Goal: Navigation & Orientation: Find specific page/section

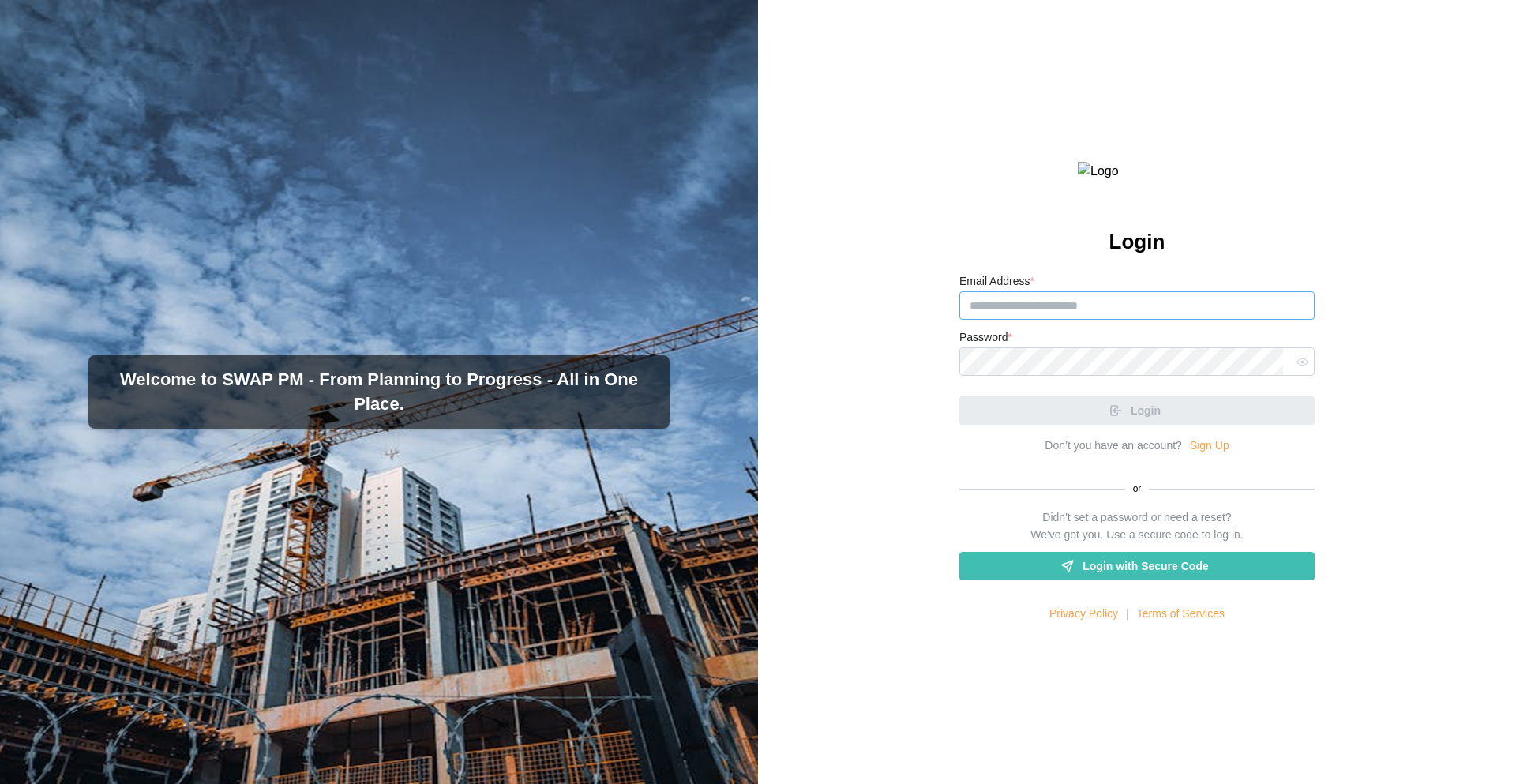
type input "**********"
click at [1110, 424] on div "Login" at bounding box center [1136, 404] width 355 height 41
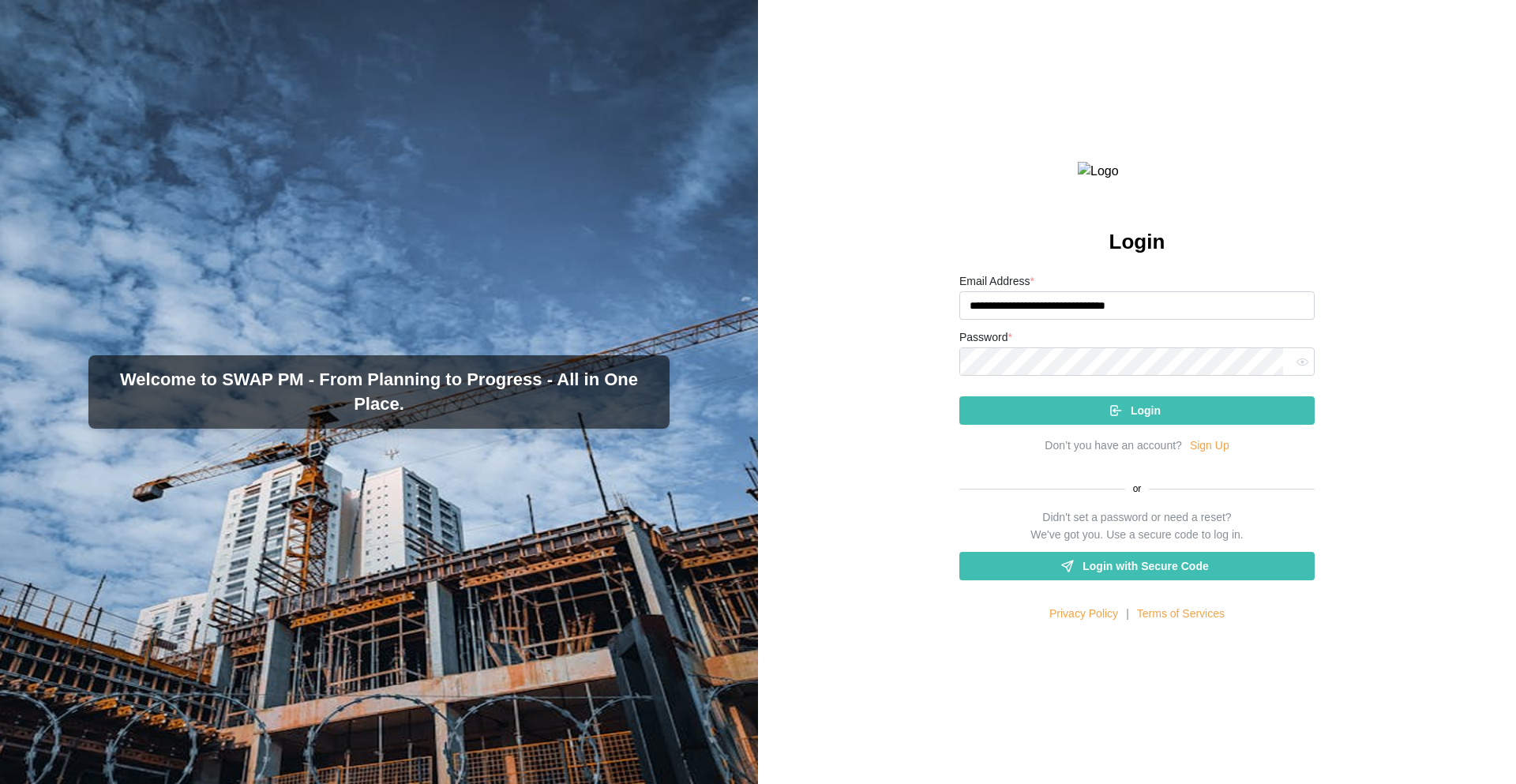
click at [1110, 424] on div "Login" at bounding box center [1134, 410] width 330 height 27
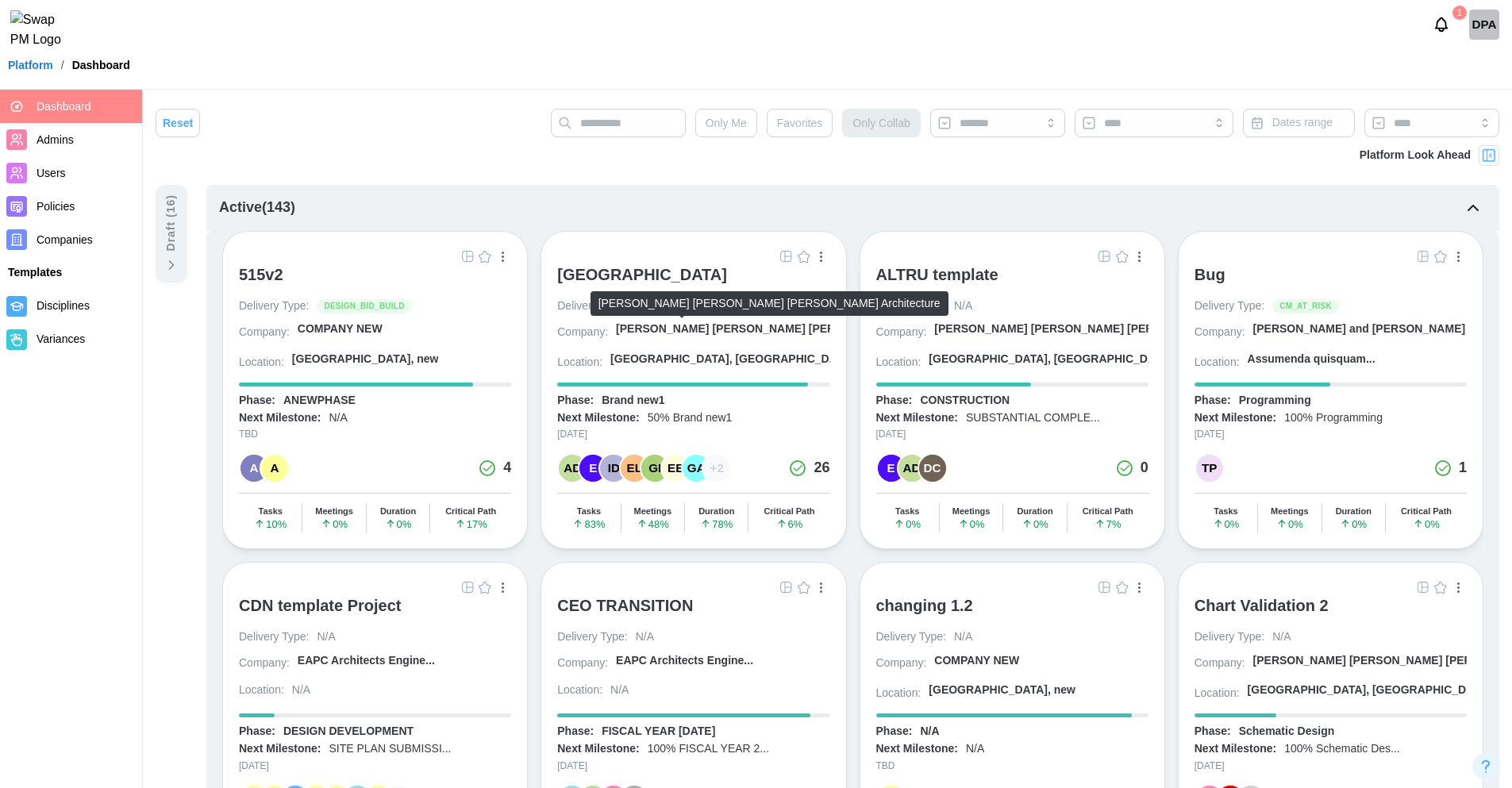
click at [657, 327] on div "[PERSON_NAME] [PERSON_NAME] [PERSON_NAME] A..." at bounding box center [769, 329] width 305 height 16
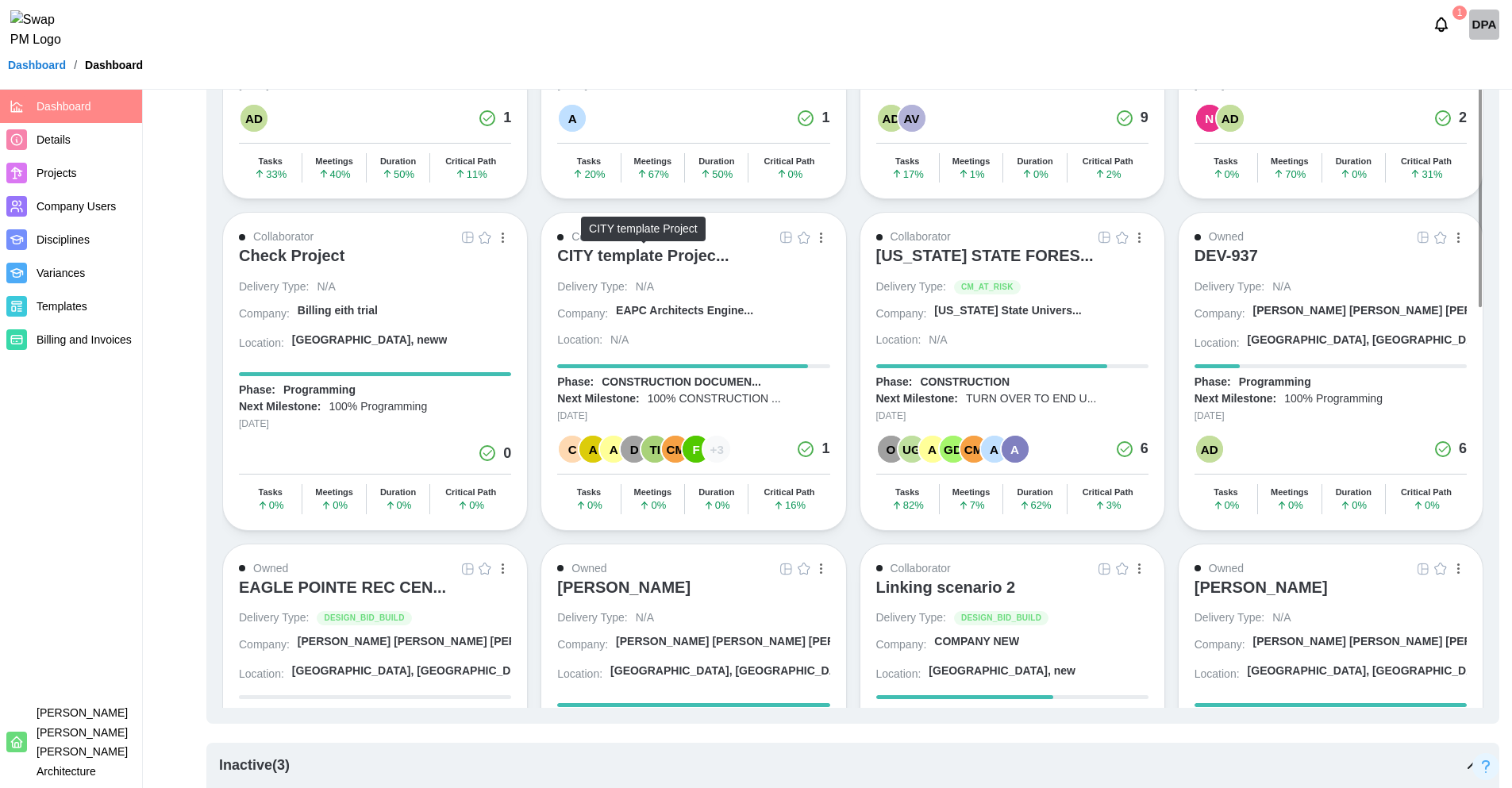
scroll to position [350, 0]
click at [1225, 258] on div "DEV-937" at bounding box center [1226, 256] width 64 height 19
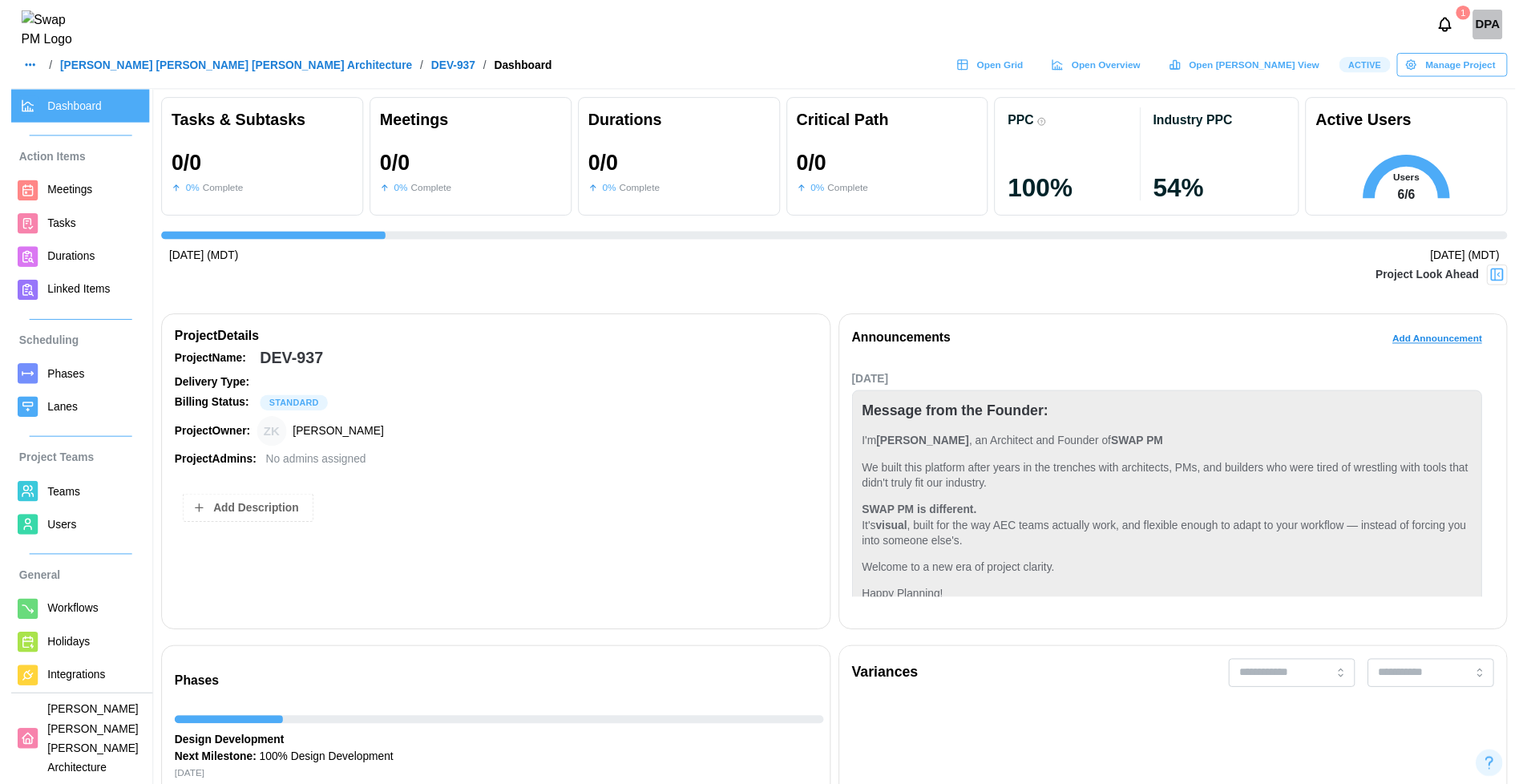
scroll to position [52, 0]
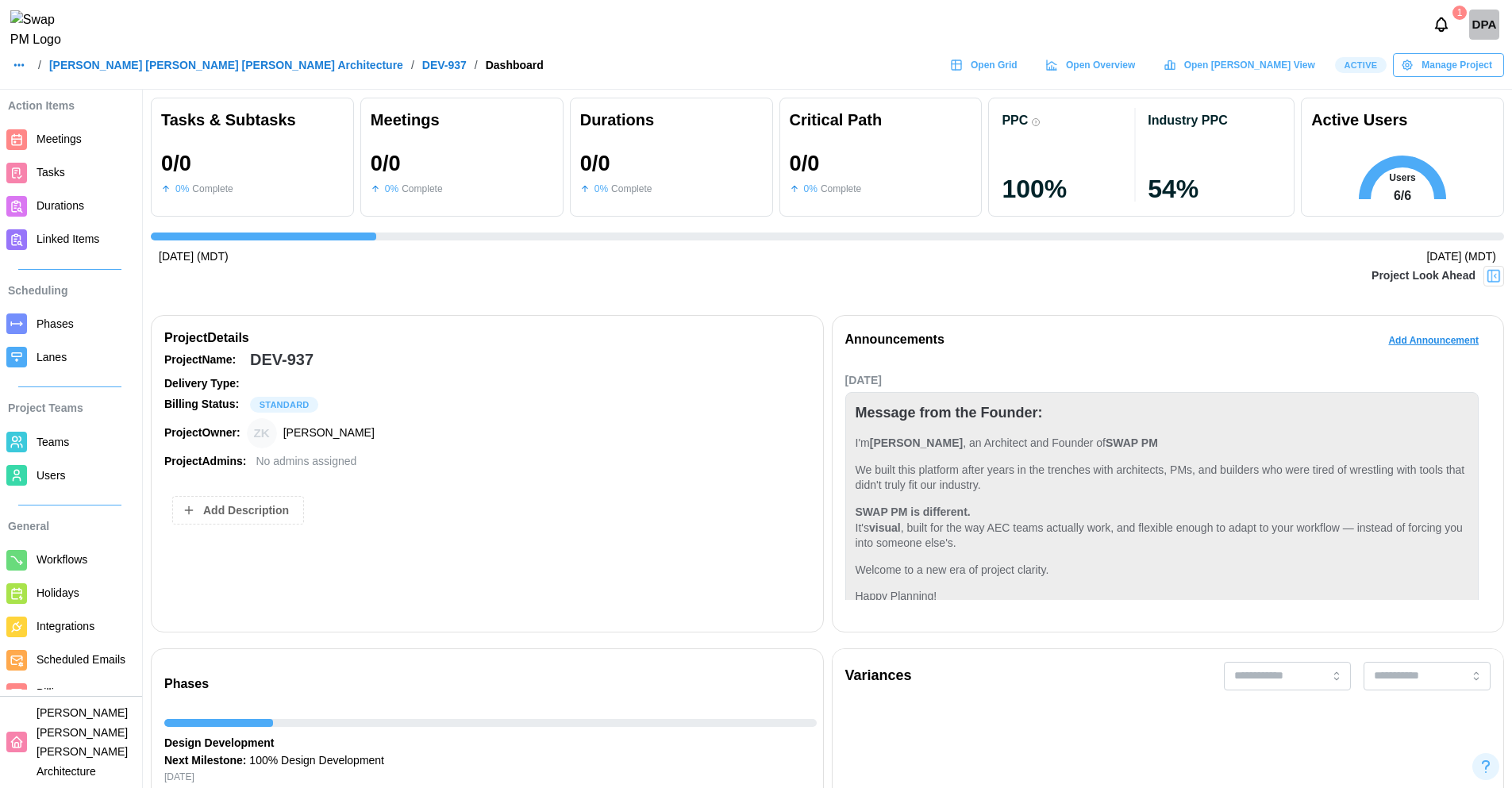
click at [59, 699] on span "Billing" at bounding box center [51, 692] width 30 height 13
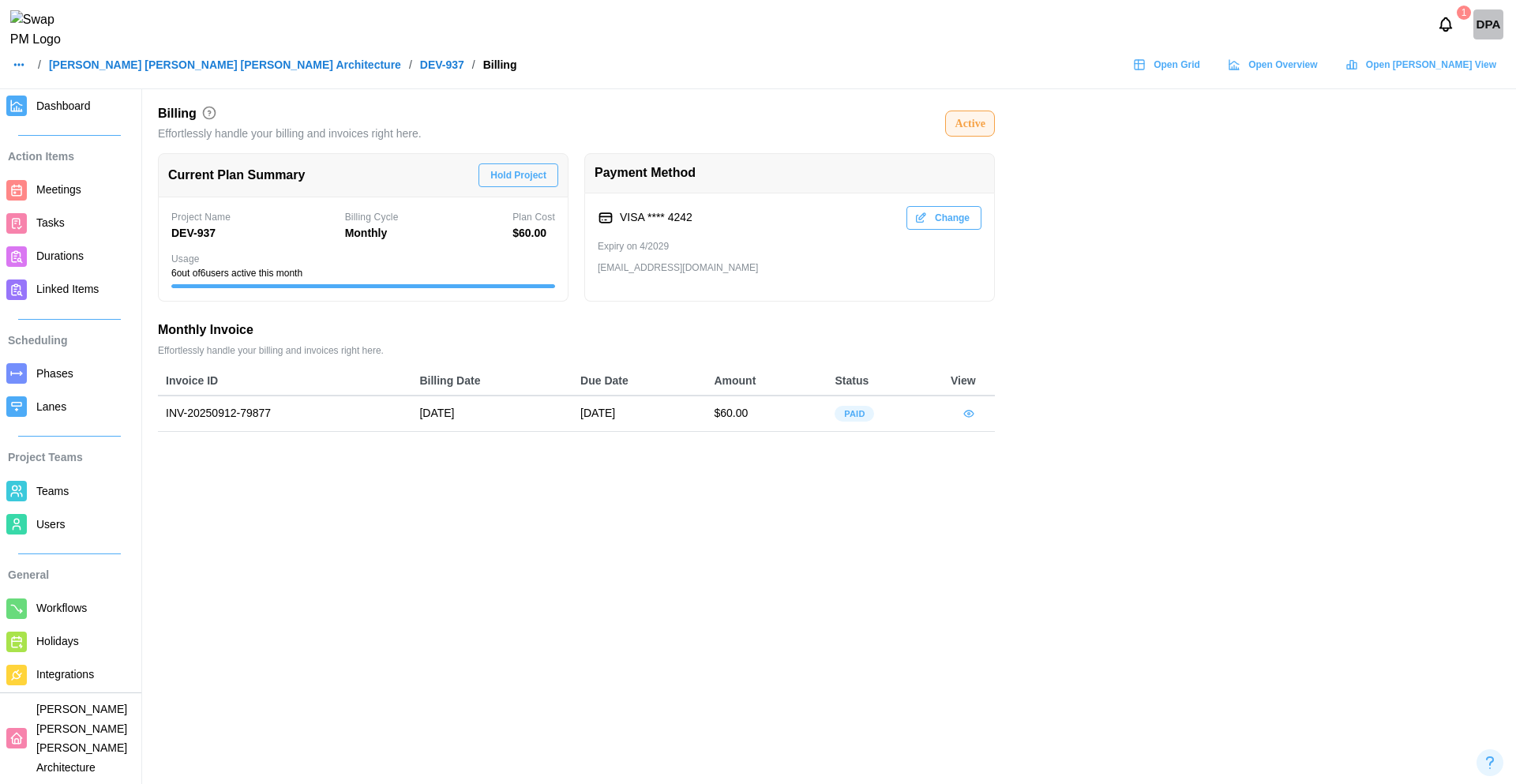
click at [41, 528] on span "Users" at bounding box center [51, 524] width 30 height 13
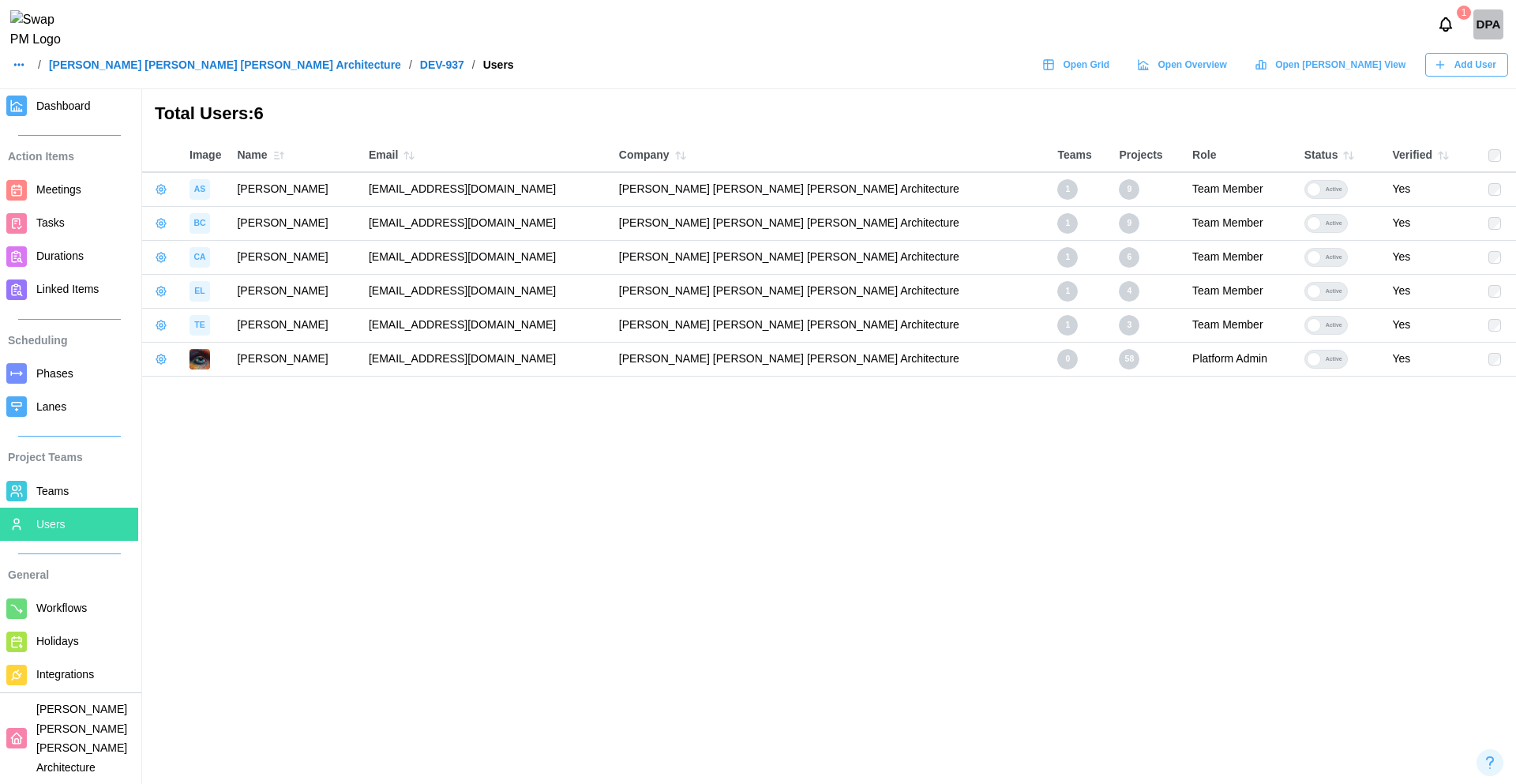
click at [1443, 38] on button "Notifications" at bounding box center [1446, 24] width 27 height 27
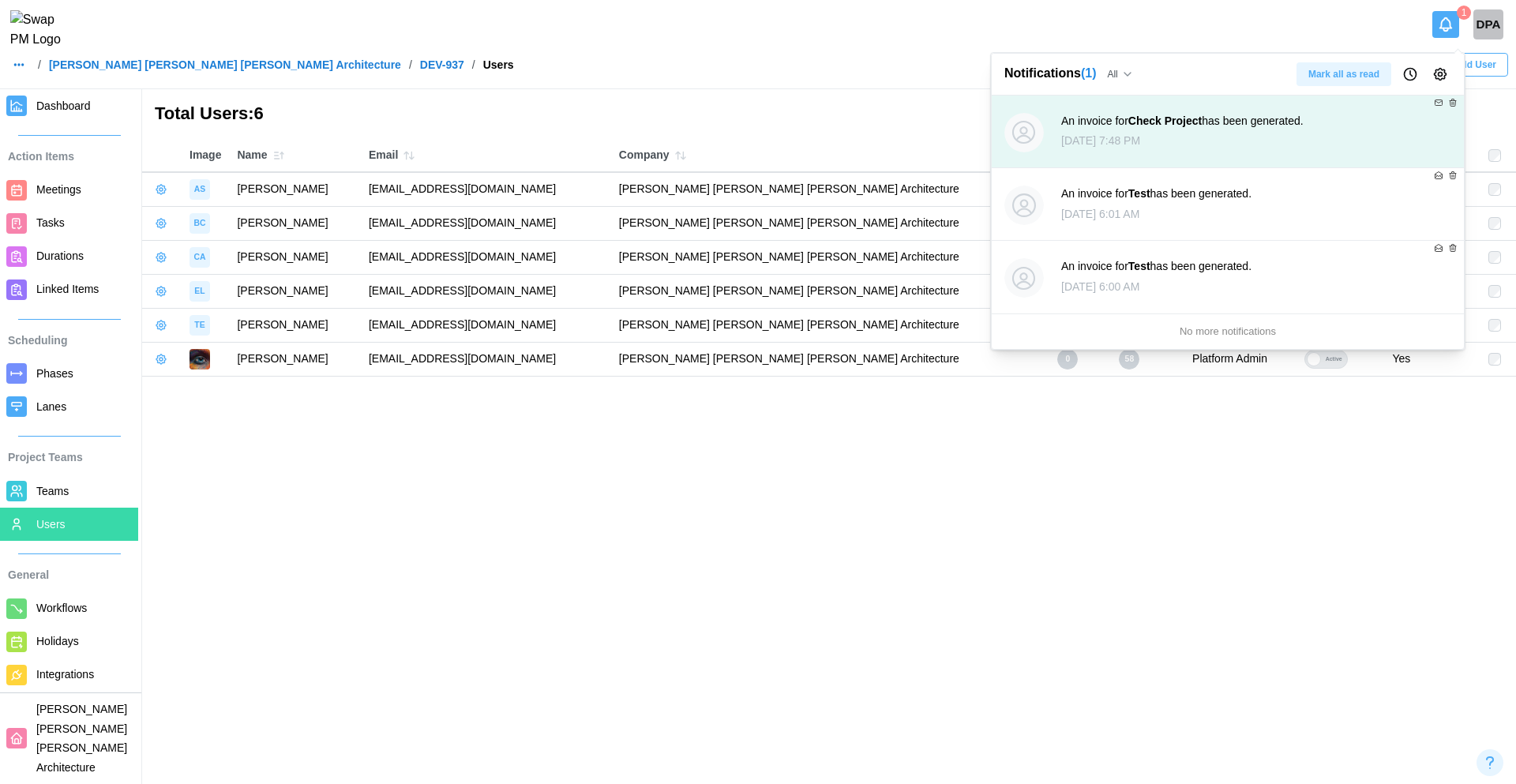
click at [1443, 38] on button "Notifications" at bounding box center [1446, 24] width 27 height 27
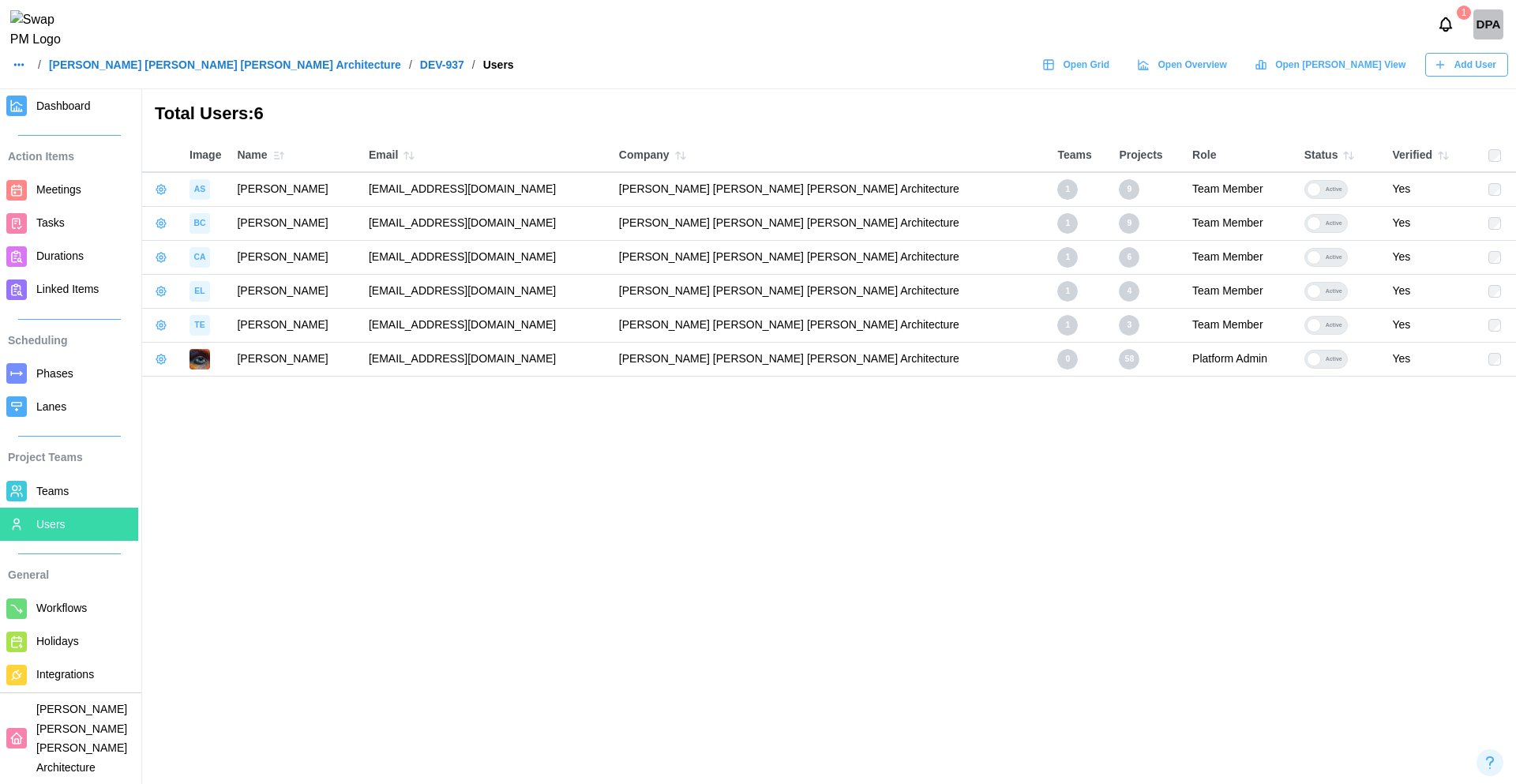
click at [1446, 25] on icon "Notifications" at bounding box center [1445, 24] width 18 height 18
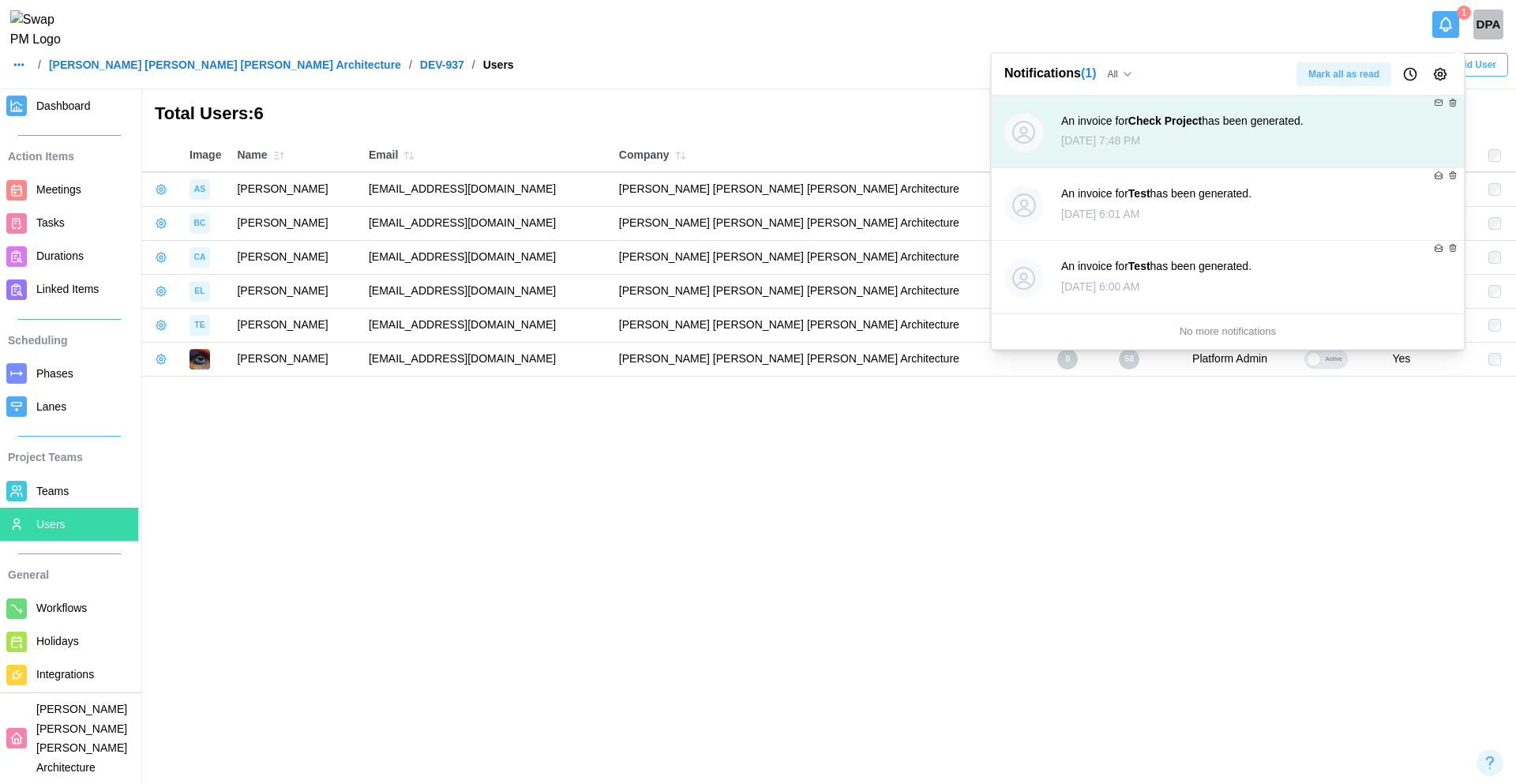
click at [1351, 79] on span "Mark all as read" at bounding box center [1344, 74] width 71 height 22
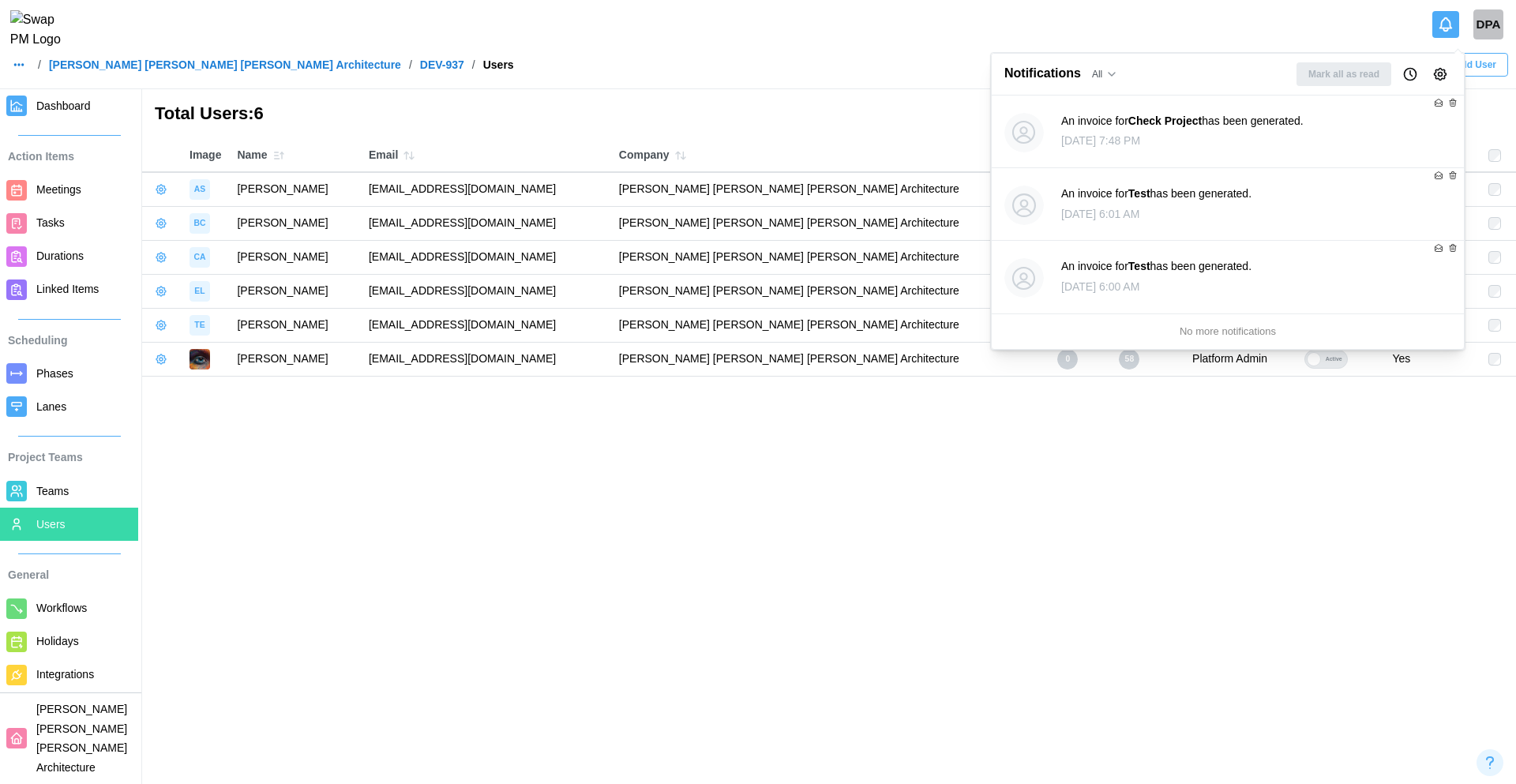
click at [1443, 33] on icon "Notifications" at bounding box center [1445, 24] width 18 height 18
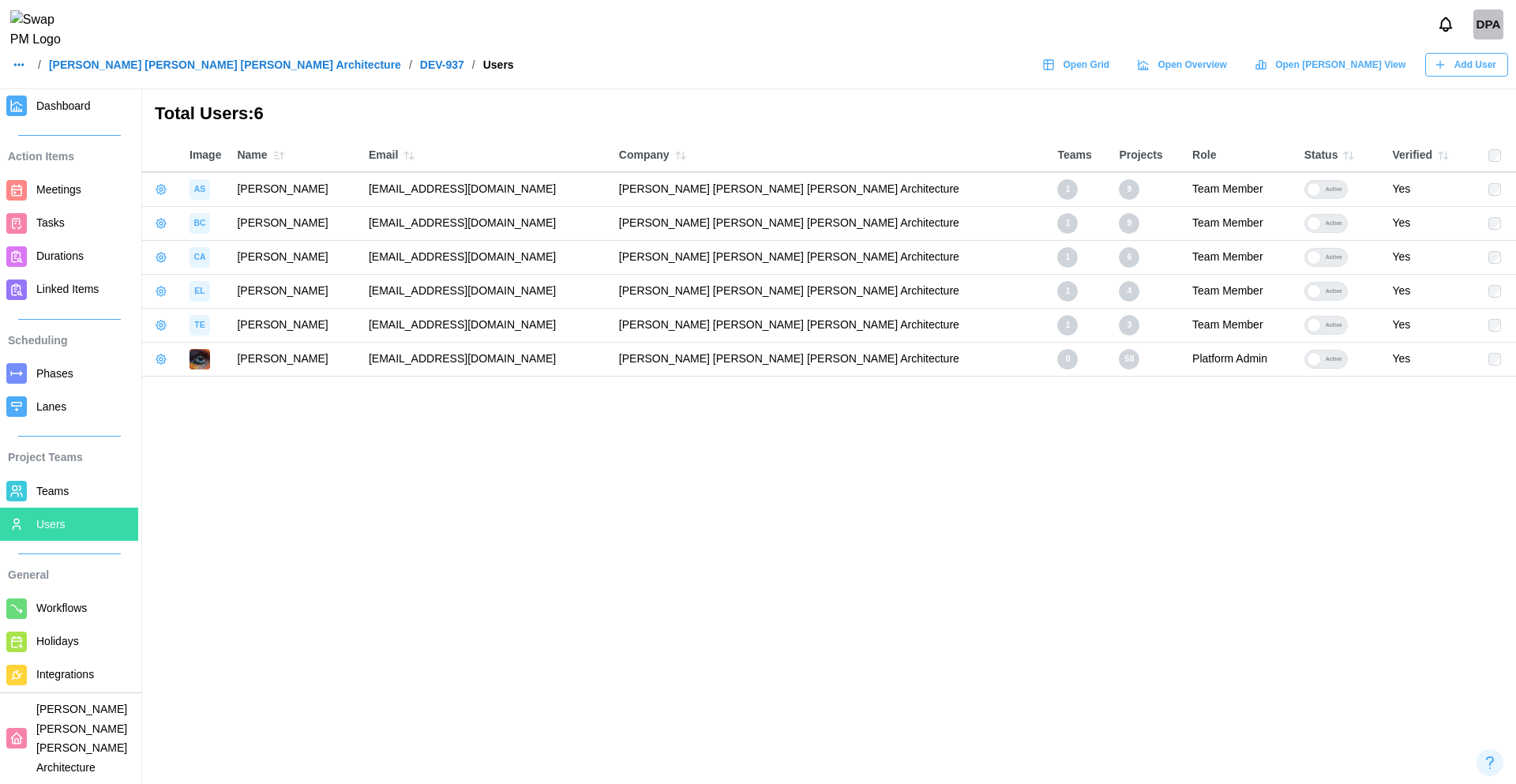
click at [100, 70] on link "[PERSON_NAME] [PERSON_NAME] [PERSON_NAME] Architecture" at bounding box center [225, 64] width 352 height 11
